Goal: Task Accomplishment & Management: Use online tool/utility

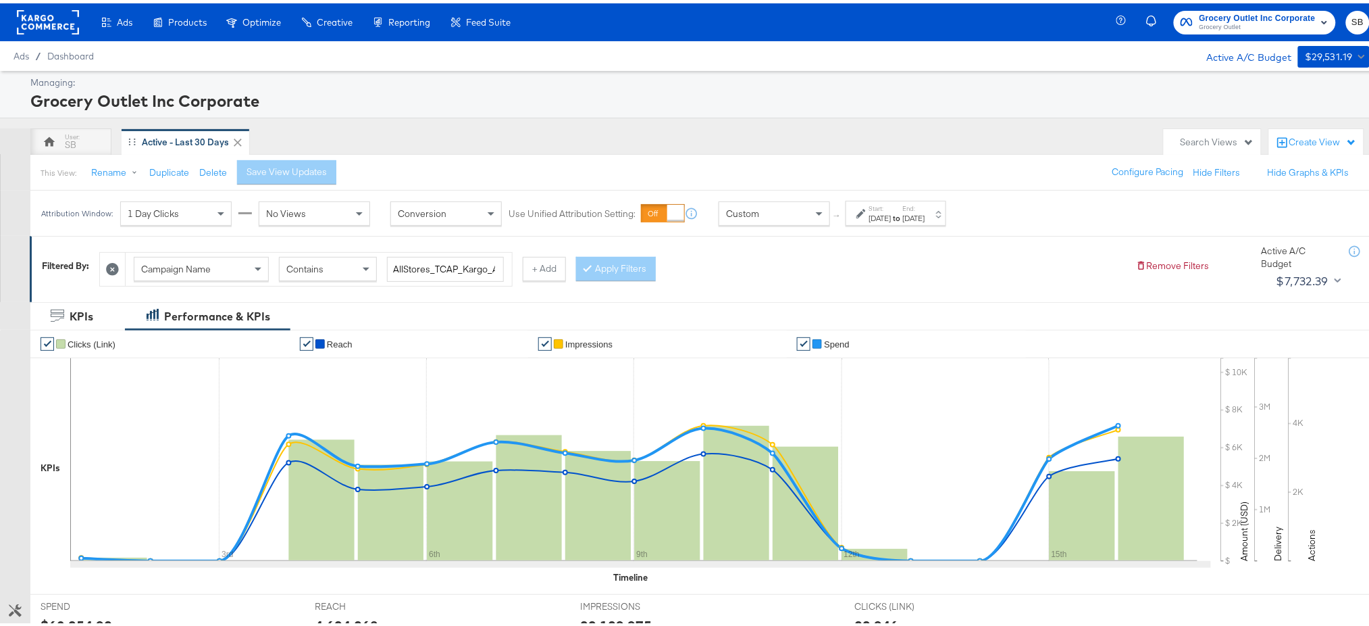
click at [52, 20] on rect at bounding box center [48, 19] width 62 height 24
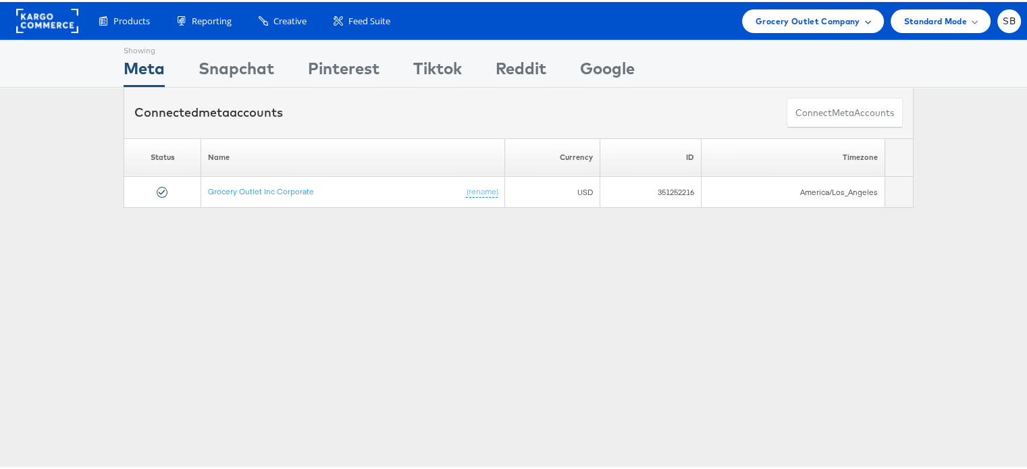
click at [802, 9] on div "Grocery Outlet Company" at bounding box center [813, 19] width 142 height 24
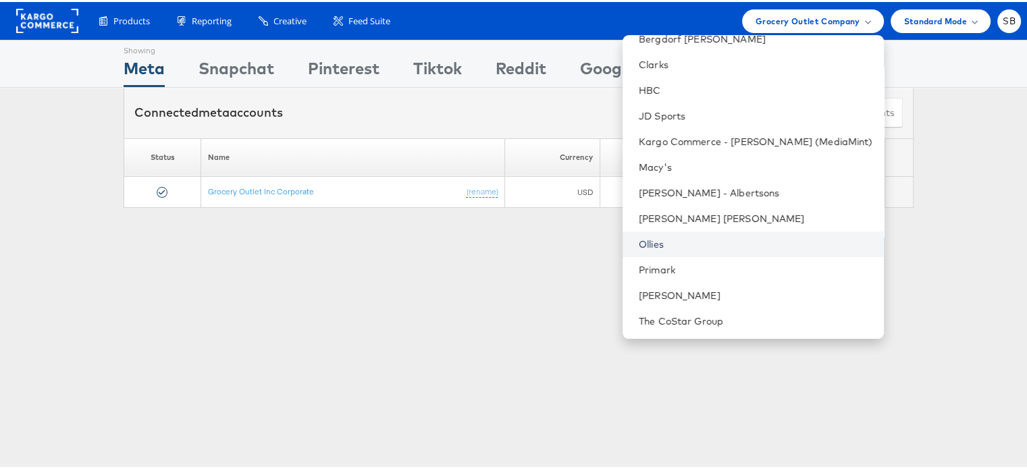
scroll to position [136, 0]
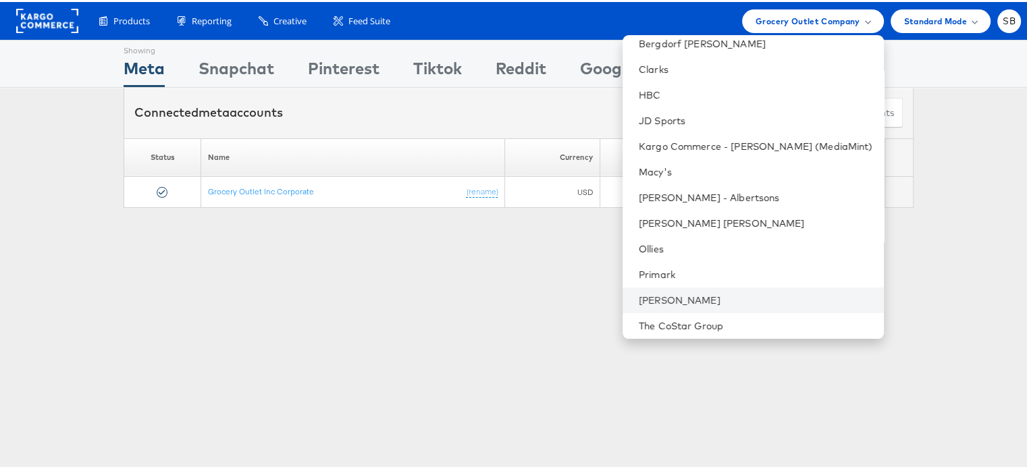
click at [697, 305] on li "[PERSON_NAME]" at bounding box center [753, 299] width 261 height 26
click at [708, 297] on link "[PERSON_NAME]" at bounding box center [756, 299] width 234 height 14
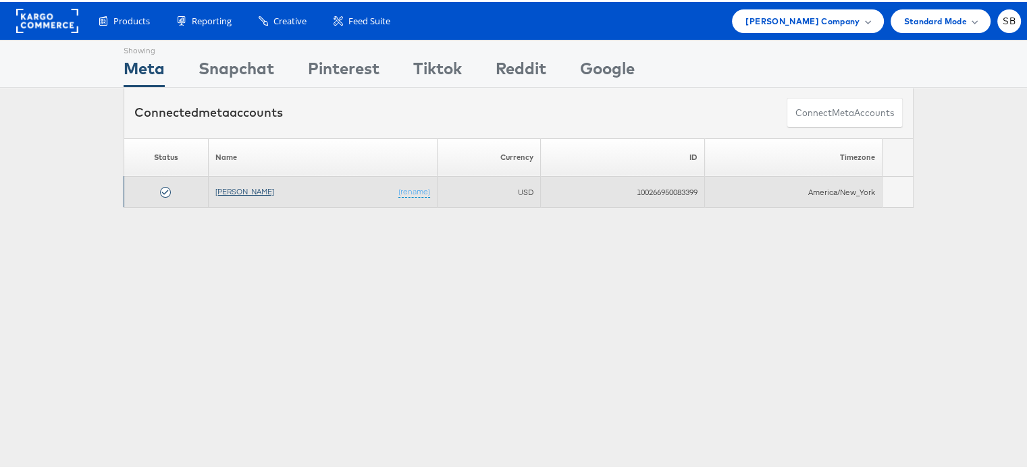
click at [248, 188] on link "[PERSON_NAME]" at bounding box center [244, 189] width 59 height 10
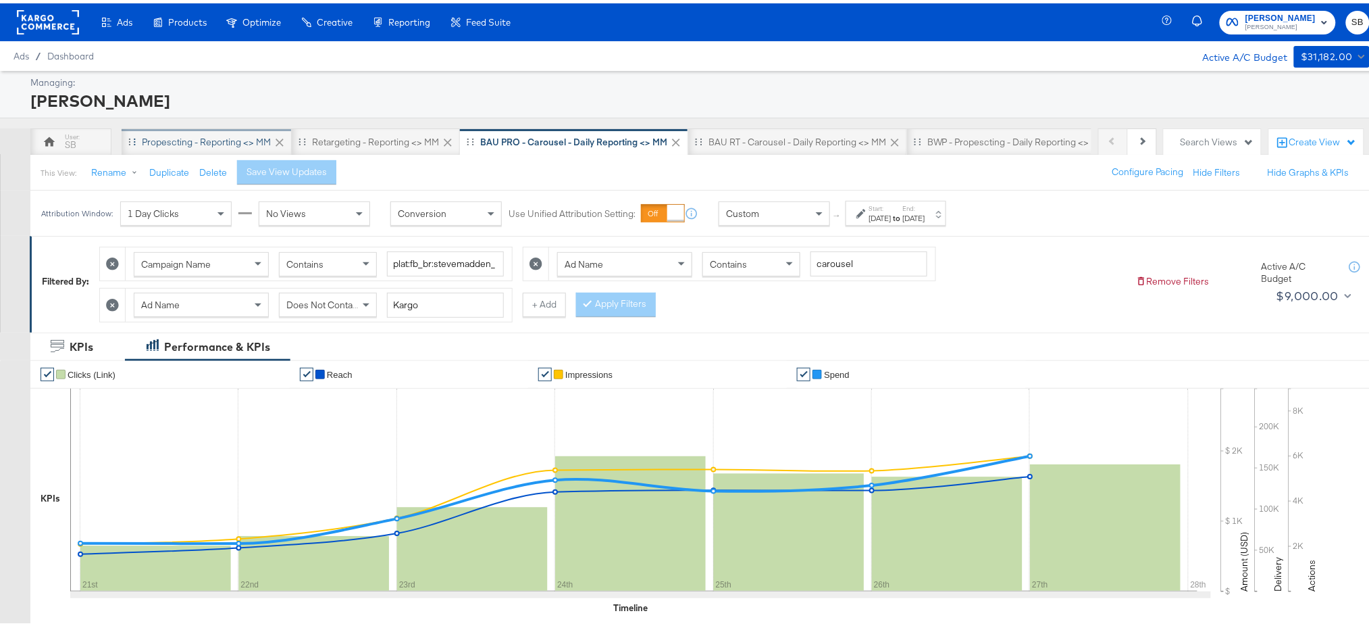
click at [218, 128] on div "Propescting - Reporting <> MM" at bounding box center [207, 138] width 170 height 27
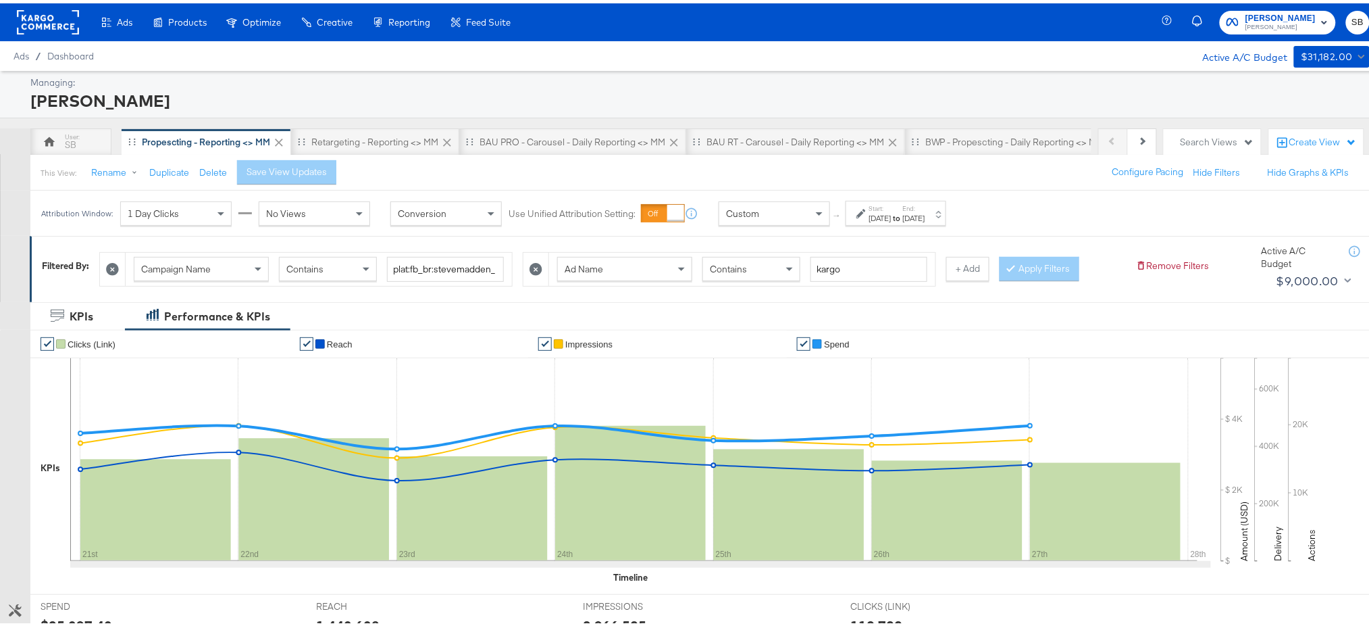
click at [925, 205] on div "Start: Aug 21st 2025 to End: Aug 27th 2025" at bounding box center [897, 211] width 56 height 20
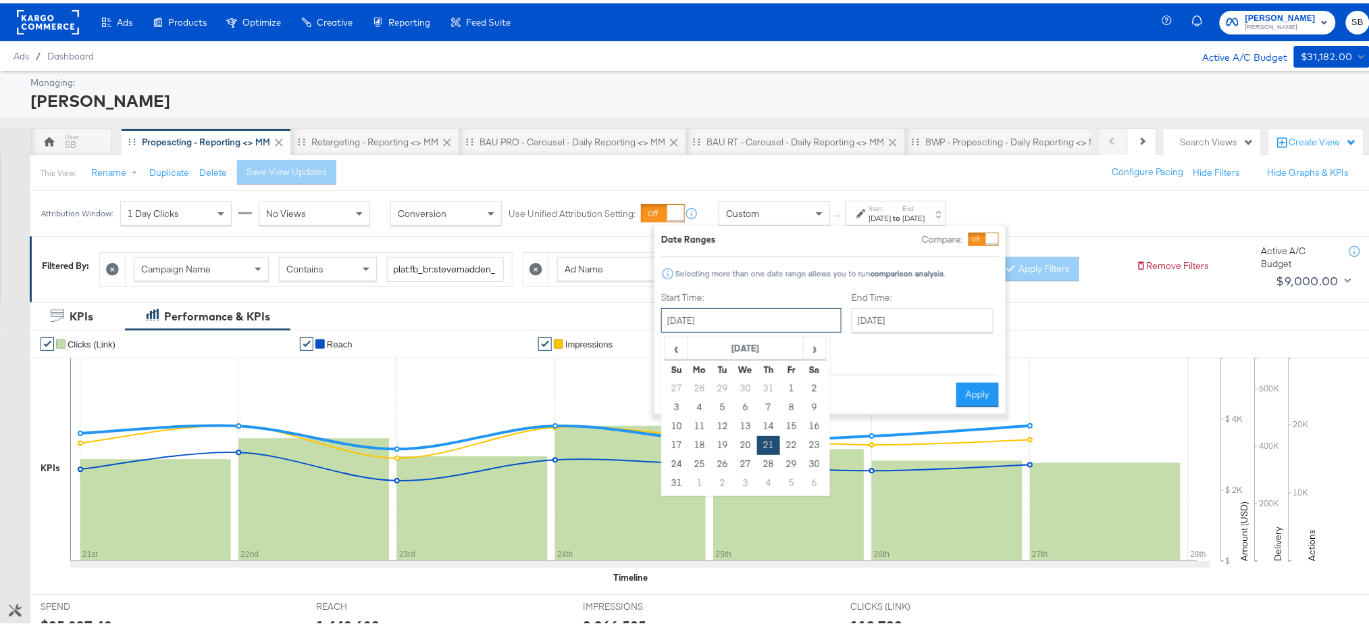
click at [781, 320] on input "August 21st 2025" at bounding box center [751, 317] width 180 height 24
click at [805, 344] on span "›" at bounding box center [815, 344] width 21 height 20
click at [718, 426] on td "16" at bounding box center [722, 422] width 23 height 19
type input "September 16th 2025"
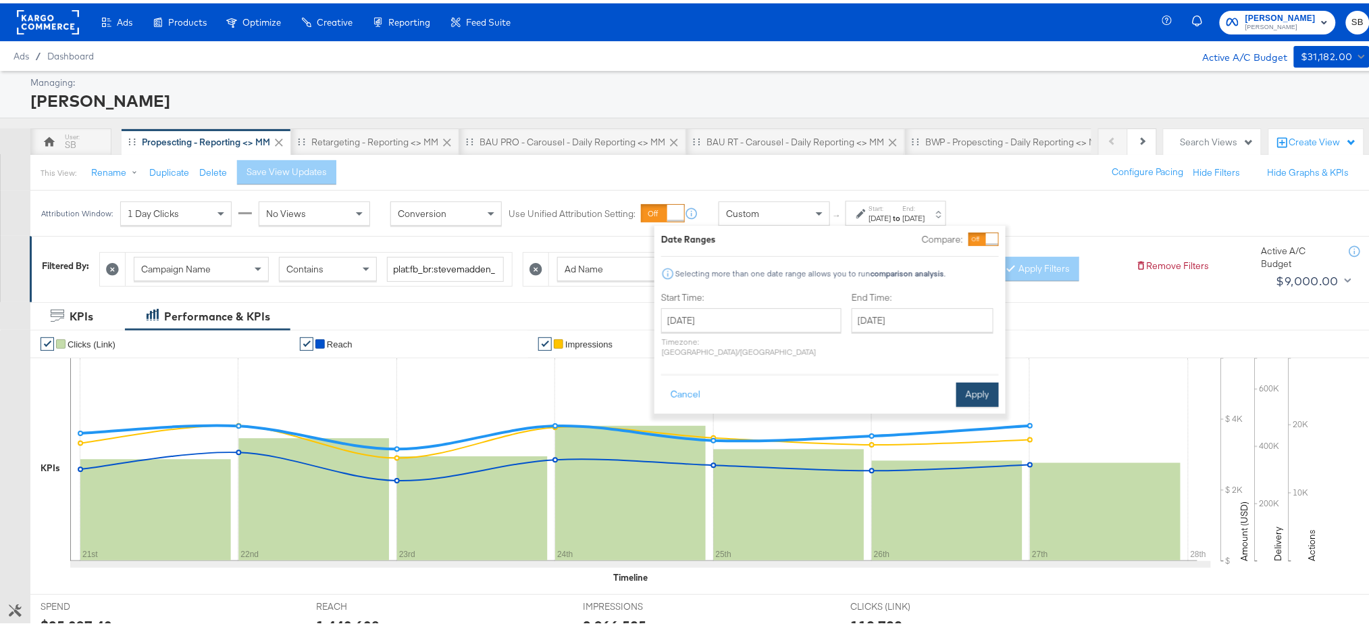
click at [986, 379] on button "Apply" at bounding box center [978, 391] width 43 height 24
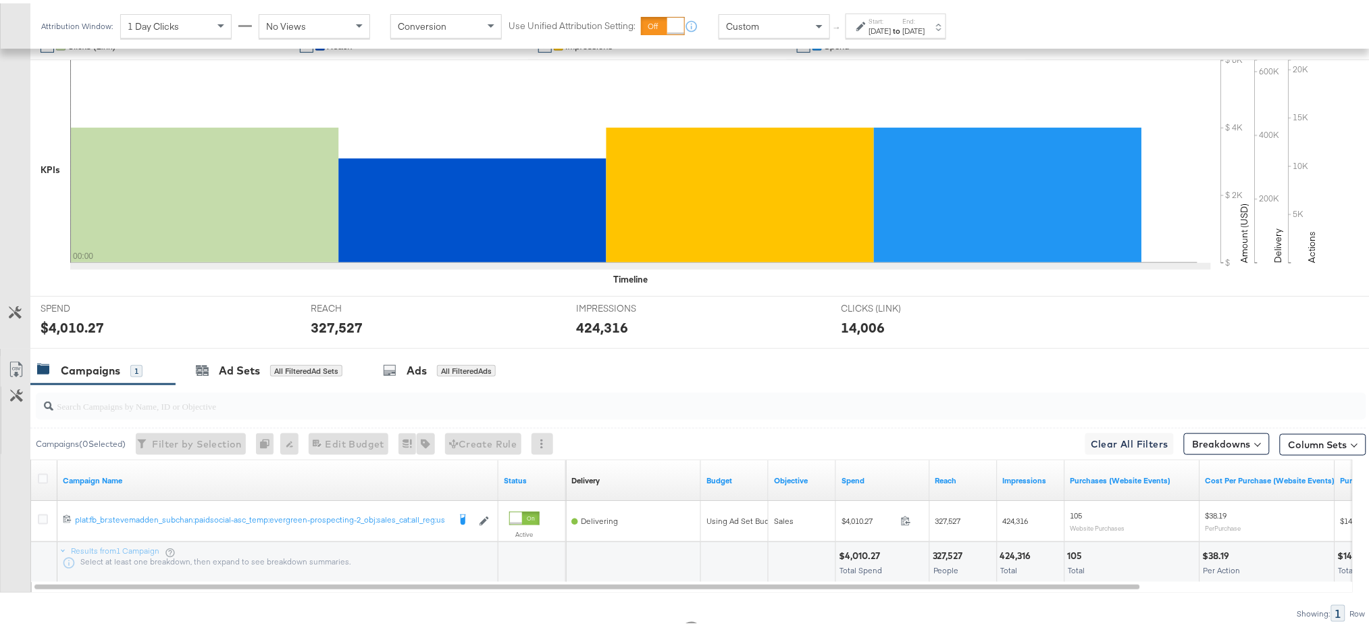
scroll to position [299, 0]
